Goal: Task Accomplishment & Management: Use online tool/utility

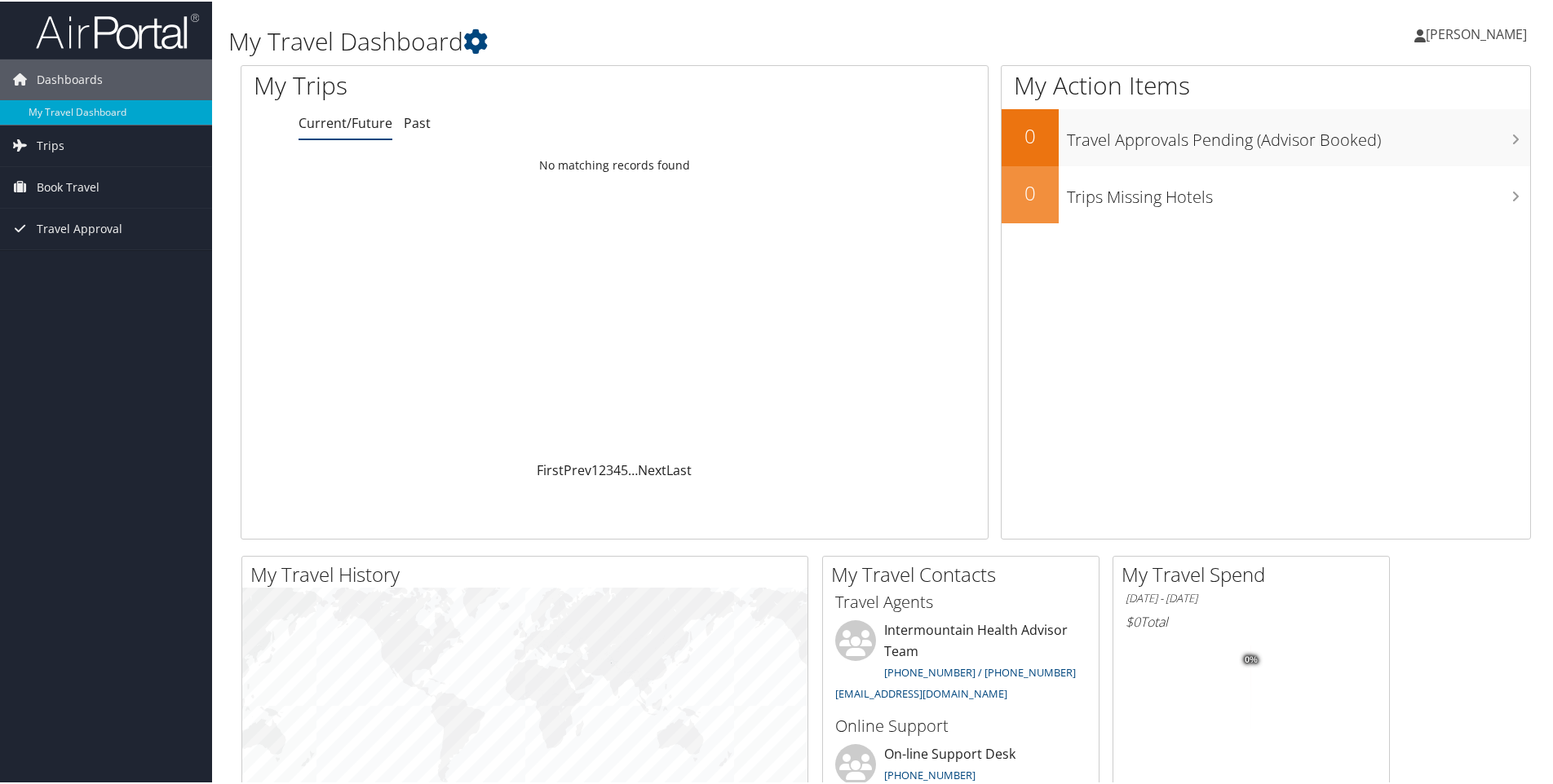
click at [1483, 36] on span "[PERSON_NAME]" at bounding box center [1477, 33] width 101 height 18
click at [59, 188] on span "Book Travel" at bounding box center [68, 186] width 63 height 41
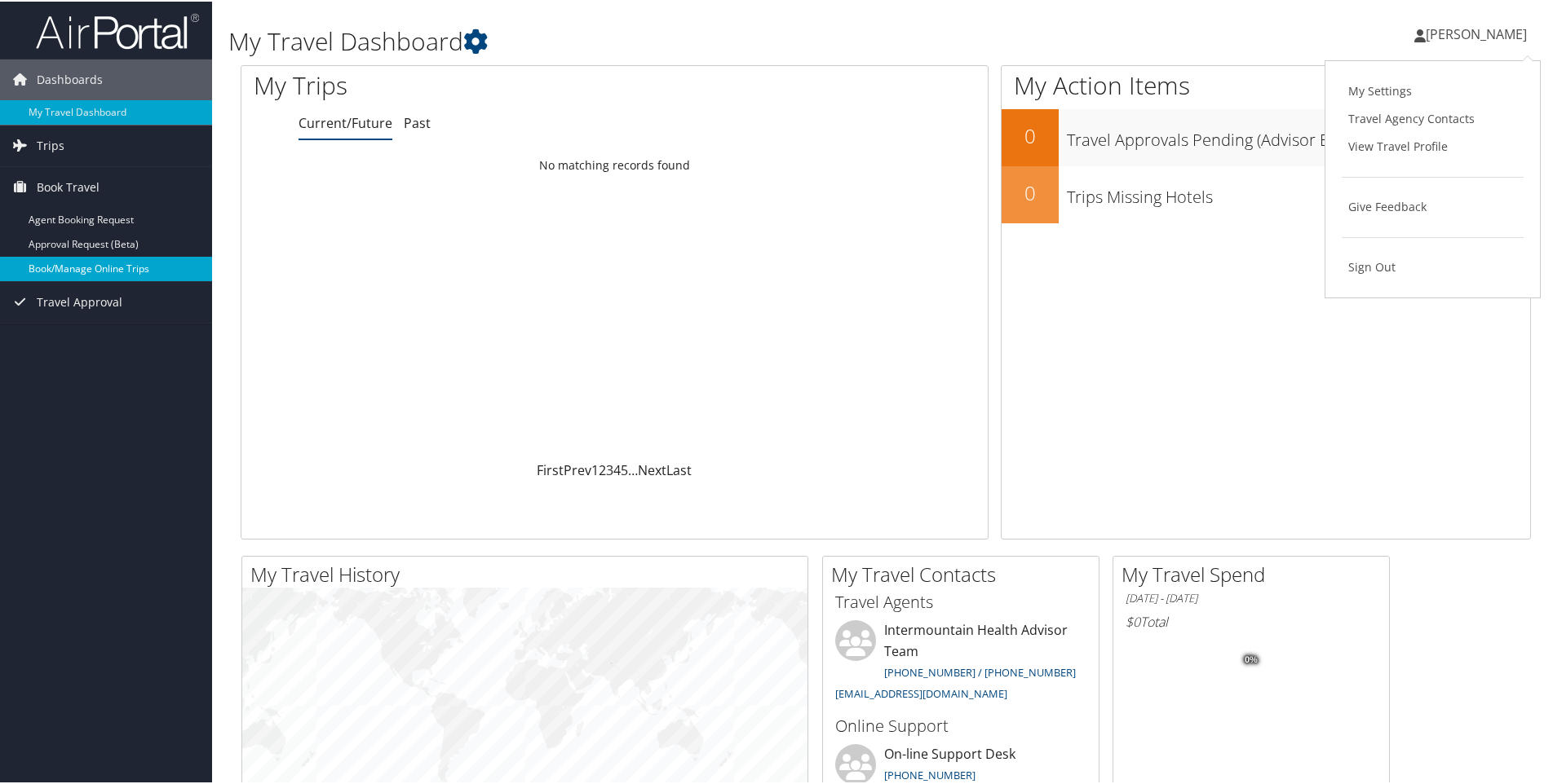
click at [110, 261] on link "Book/Manage Online Trips" at bounding box center [106, 267] width 212 height 24
